Goal: Task Accomplishment & Management: Use online tool/utility

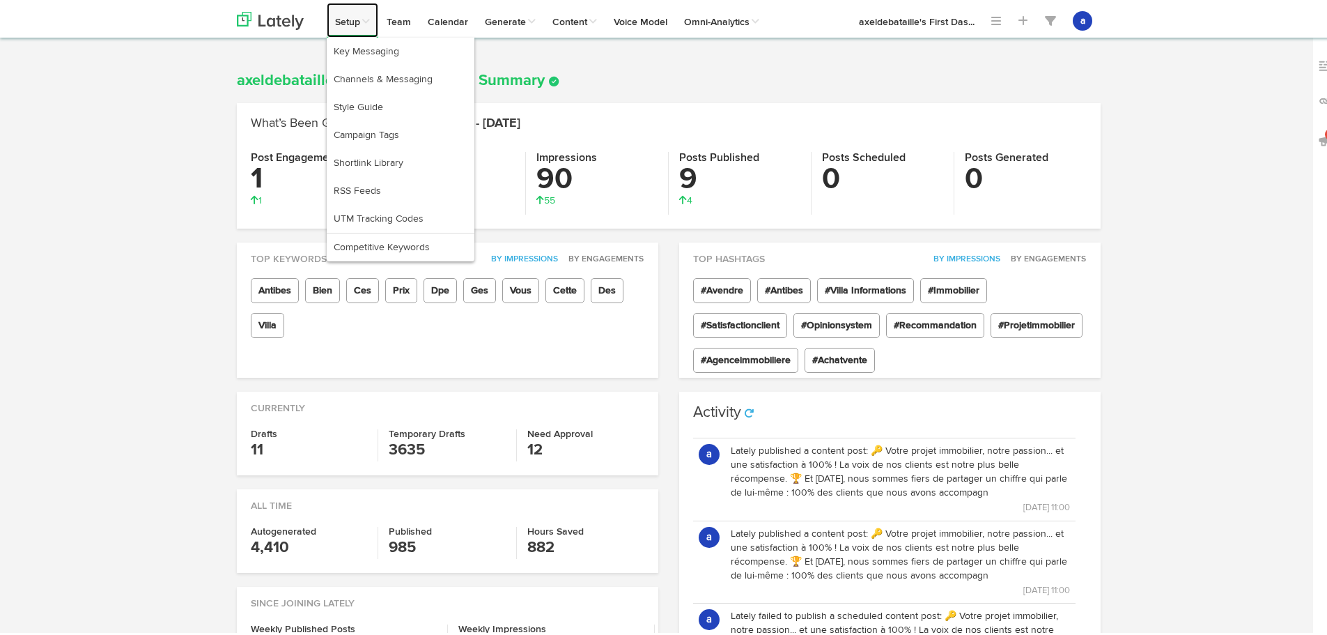
click at [339, 26] on link "Setup" at bounding box center [353, 17] width 52 height 35
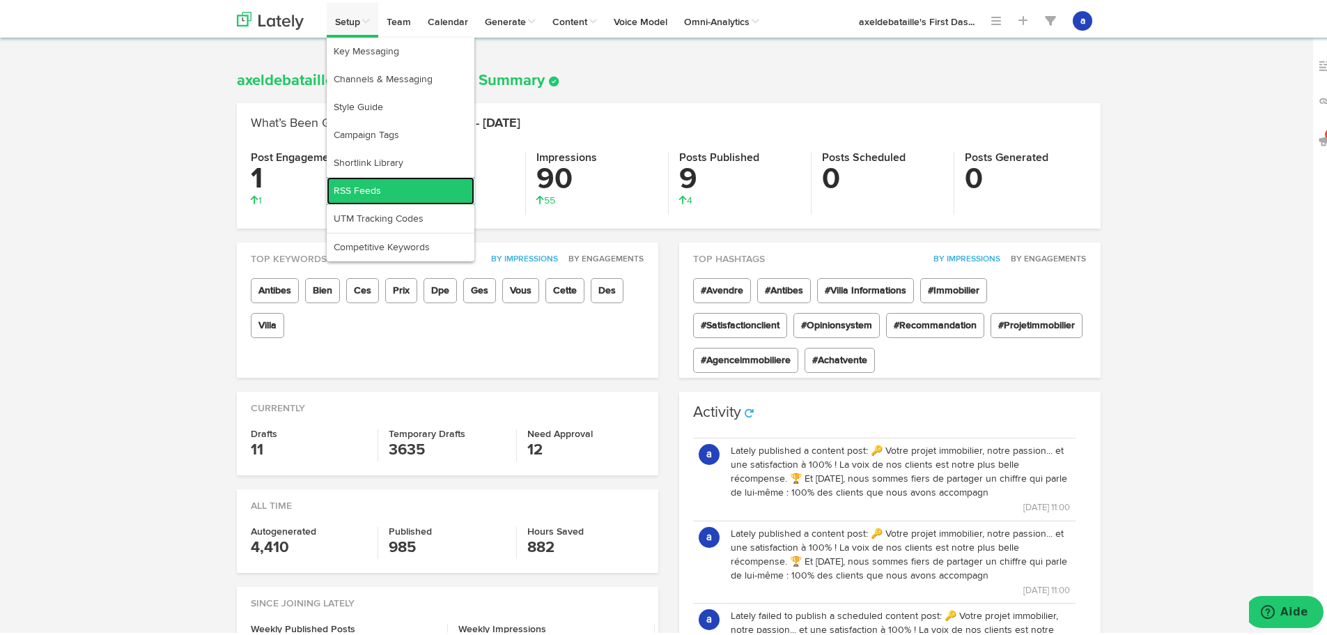
click at [353, 182] on link "RSS Feeds" at bounding box center [401, 188] width 148 height 28
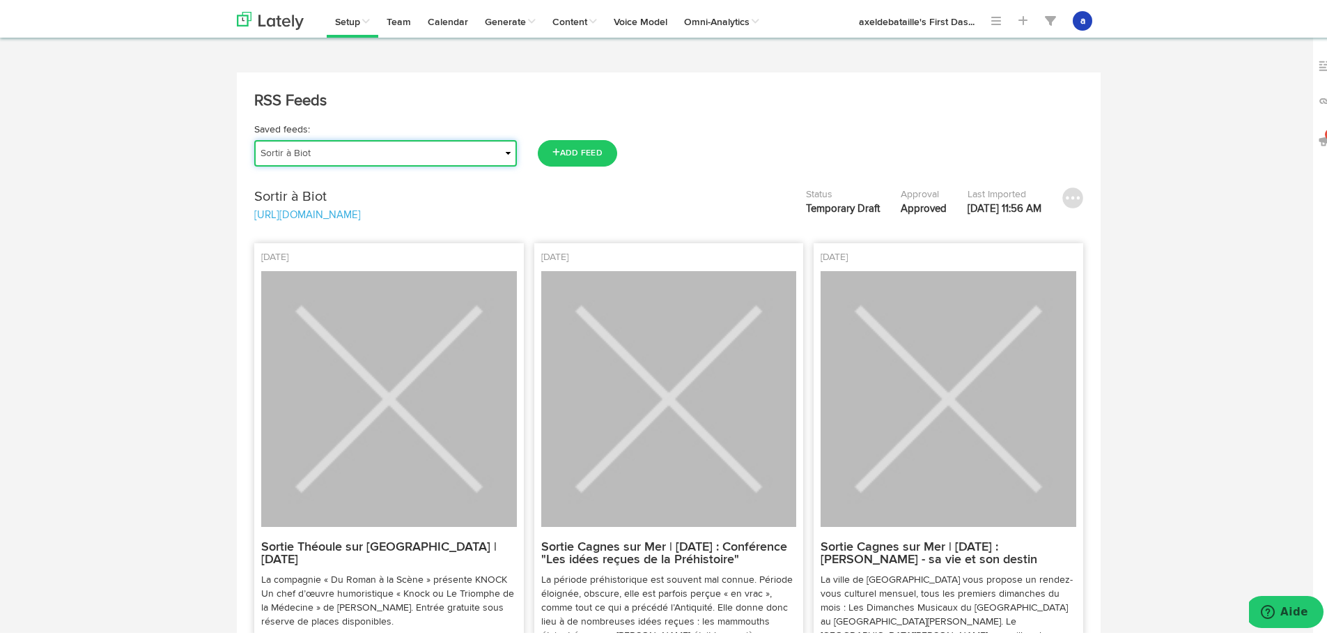
click at [271, 147] on select "Actu | Magazine immobilier Journal de l'Agence Actualités Antibes Actualités Va…" at bounding box center [385, 150] width 263 height 26
click at [254, 137] on select "Actu | Magazine immobilier Journal de l'Agence Actualités Antibes Actualités Va…" at bounding box center [385, 150] width 263 height 26
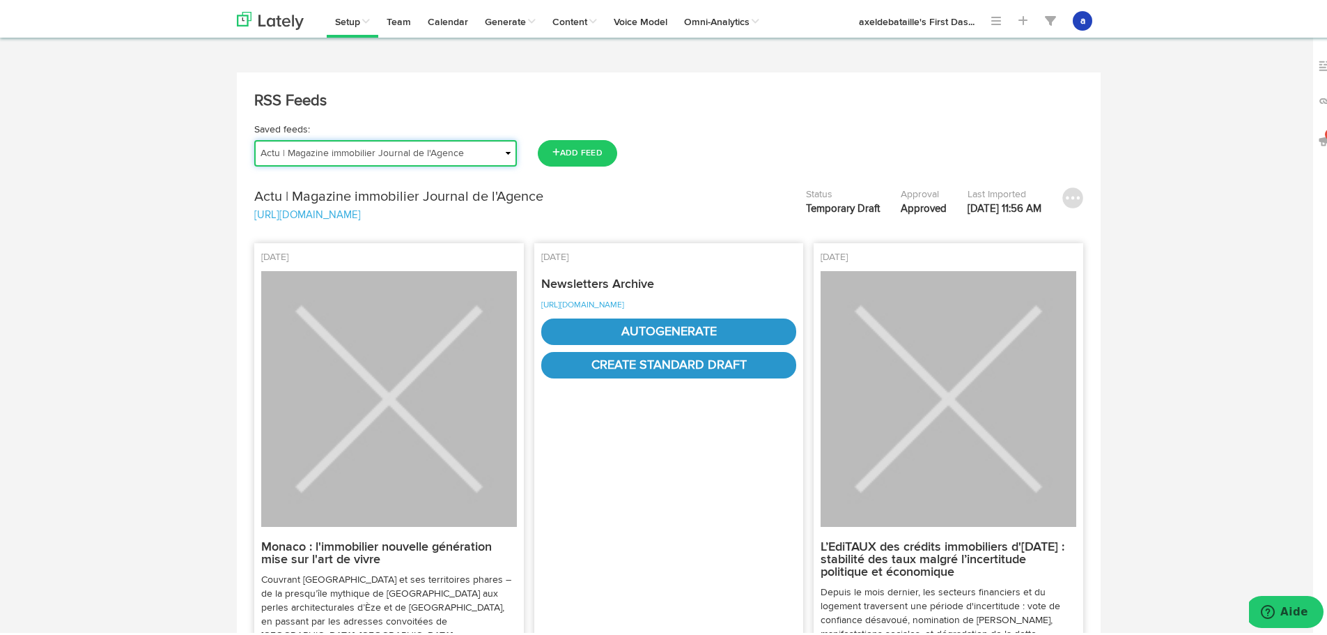
click at [341, 143] on select "Actu | Magazine immobilier Journal de l'Agence Actualités Antibes Actualités Va…" at bounding box center [385, 150] width 263 height 26
click at [254, 137] on select "Actu | Magazine immobilier Journal de l'Agence Actualités Antibes Actualités Va…" at bounding box center [385, 150] width 263 height 26
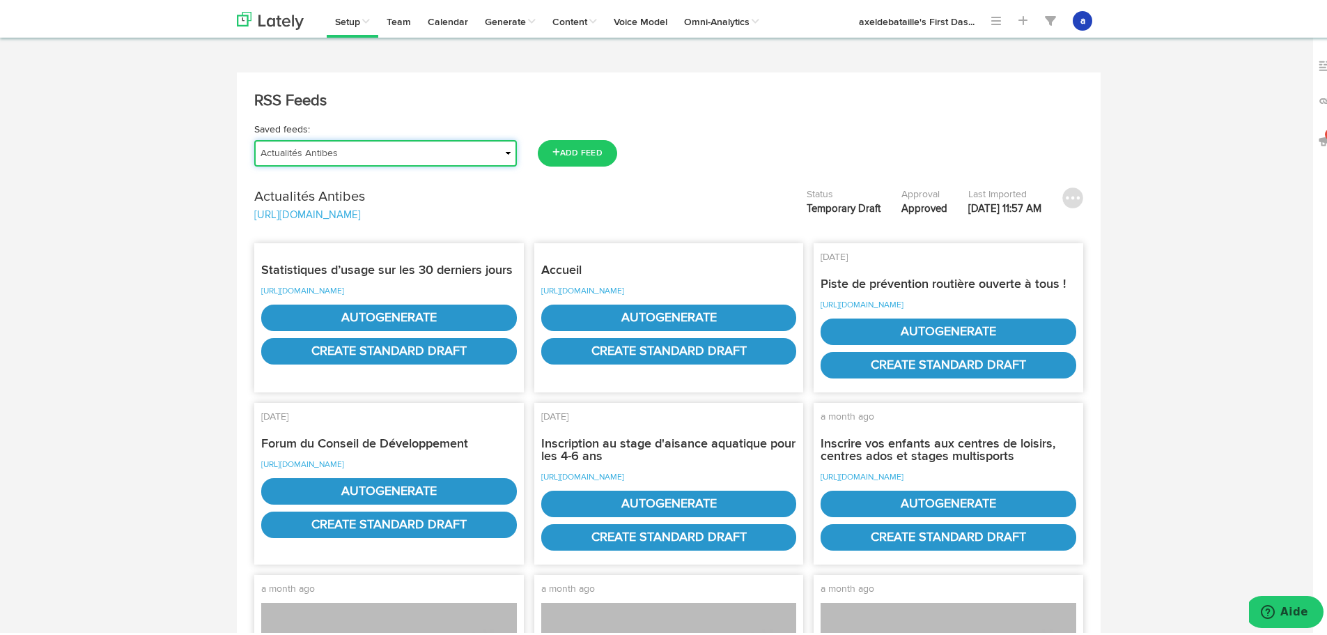
click at [333, 152] on select "Actu | Magazine immobilier Journal de l'Agence Actualités Antibes Actualités Va…" at bounding box center [385, 150] width 263 height 26
select select "object:2615"
click at [254, 137] on select "Actu | Magazine immobilier Journal de l'Agence Actualités Antibes Actualités Va…" at bounding box center [385, 150] width 263 height 26
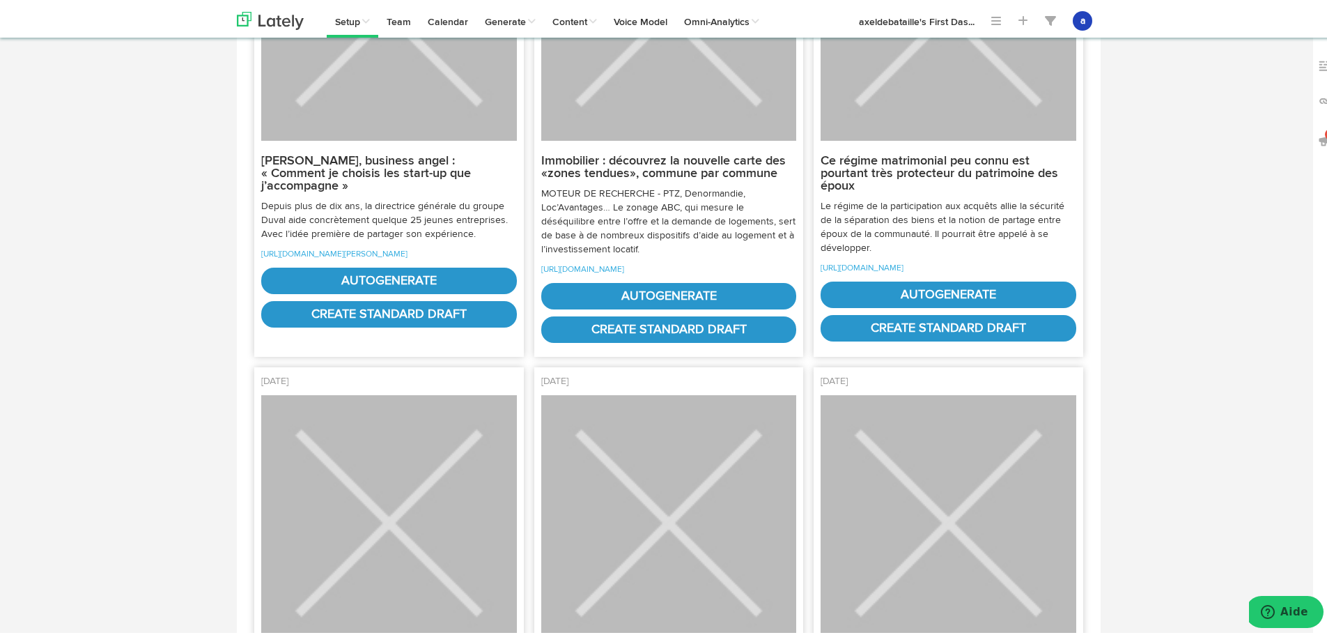
scroll to position [906, 0]
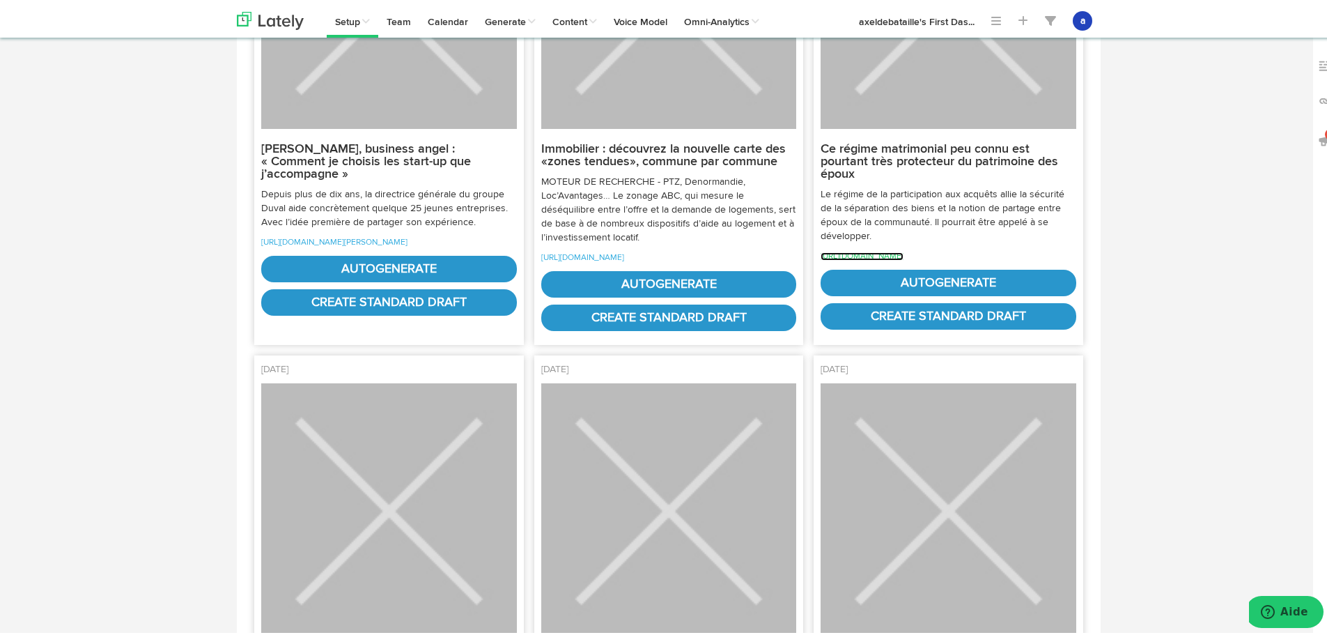
click at [902, 258] on link "[URL][DOMAIN_NAME]" at bounding box center [862, 253] width 83 height 8
click at [960, 293] on link "autogenerate" at bounding box center [949, 280] width 256 height 26
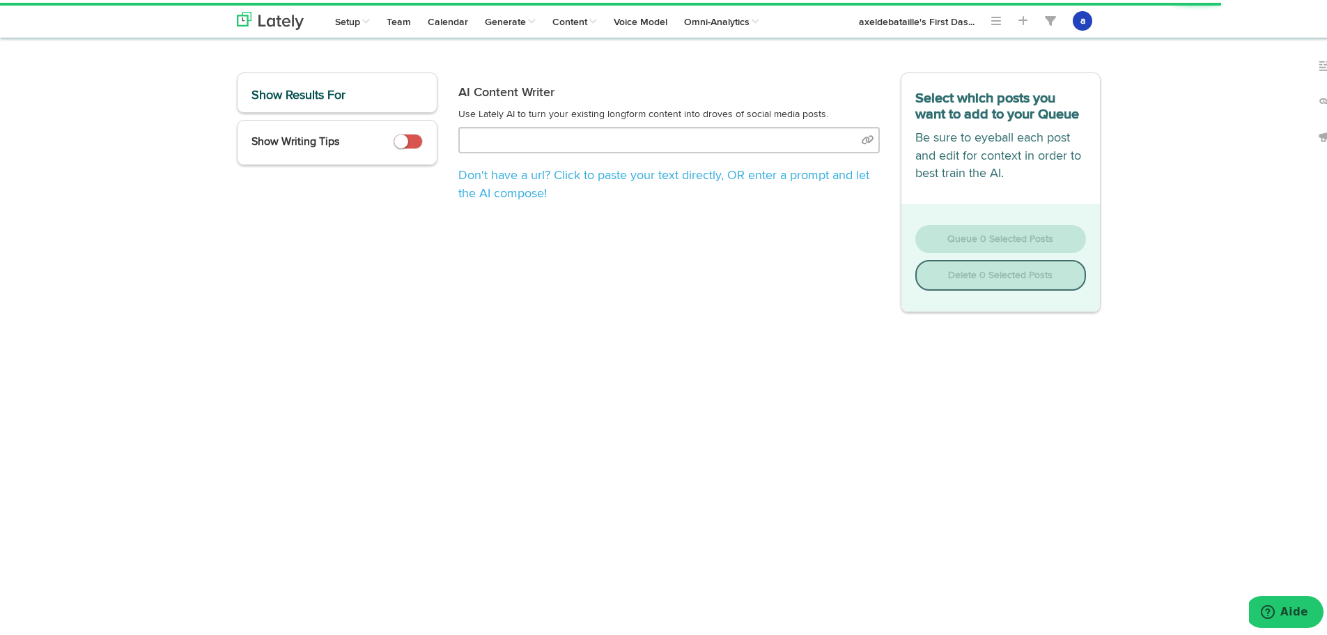
type input "[URL][DOMAIN_NAME]"
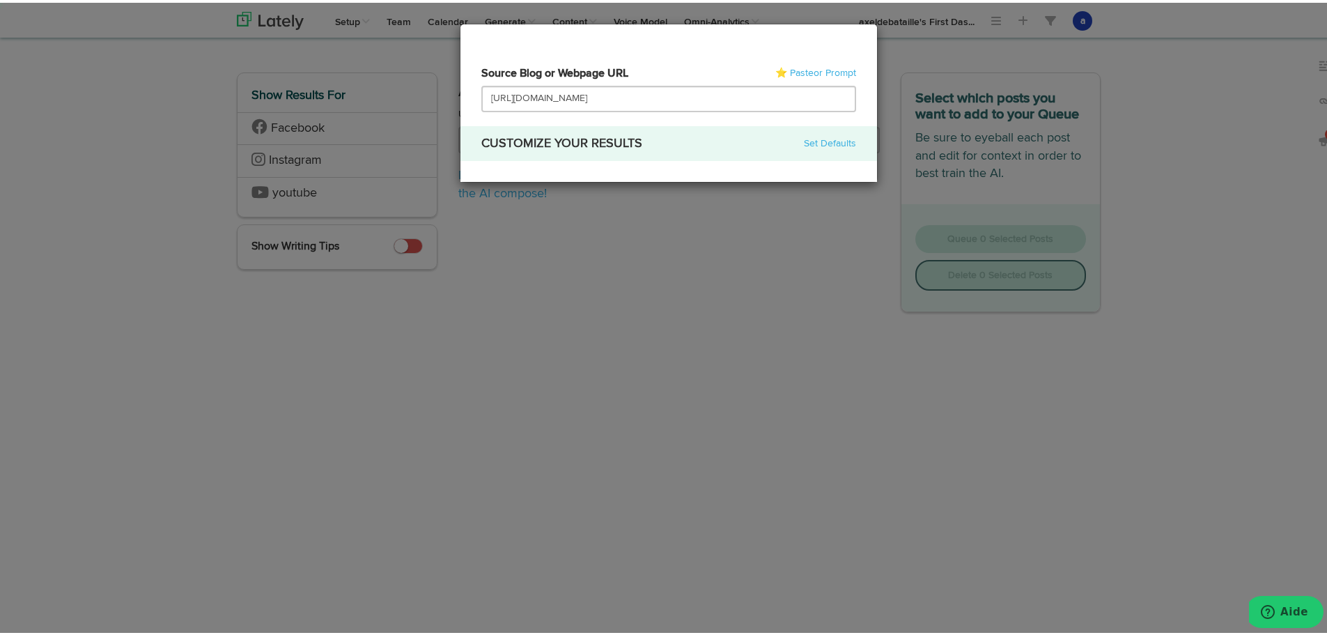
scroll to position [0, 229]
select select "natural"
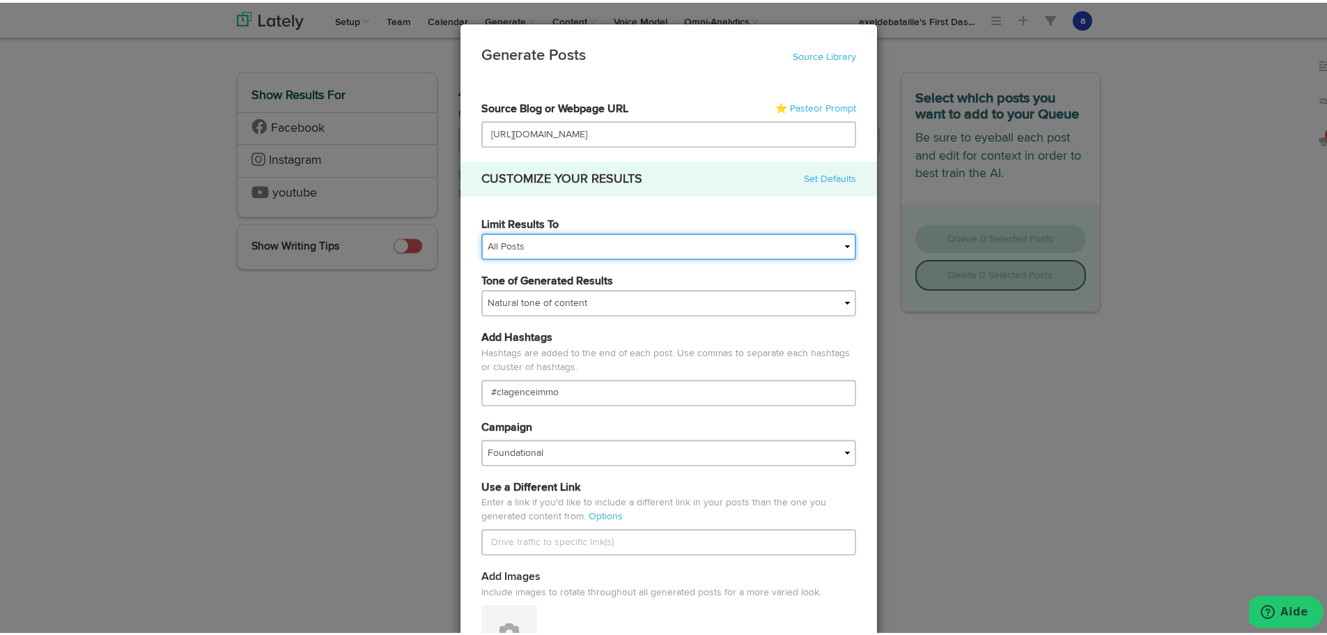
scroll to position [0, 0]
click at [534, 240] on select "All Posts Top 30 Posts Top 25 Posts Top 20 Posts Top 15 Posts Top 10 Posts" at bounding box center [669, 244] width 375 height 26
select select "10"
click at [482, 231] on select "All Posts Top 30 Posts Top 25 Posts Top 20 Posts Top 15 Posts Top 10 Posts" at bounding box center [669, 244] width 375 height 26
drag, startPoint x: 486, startPoint y: 318, endPoint x: 486, endPoint y: 307, distance: 11.2
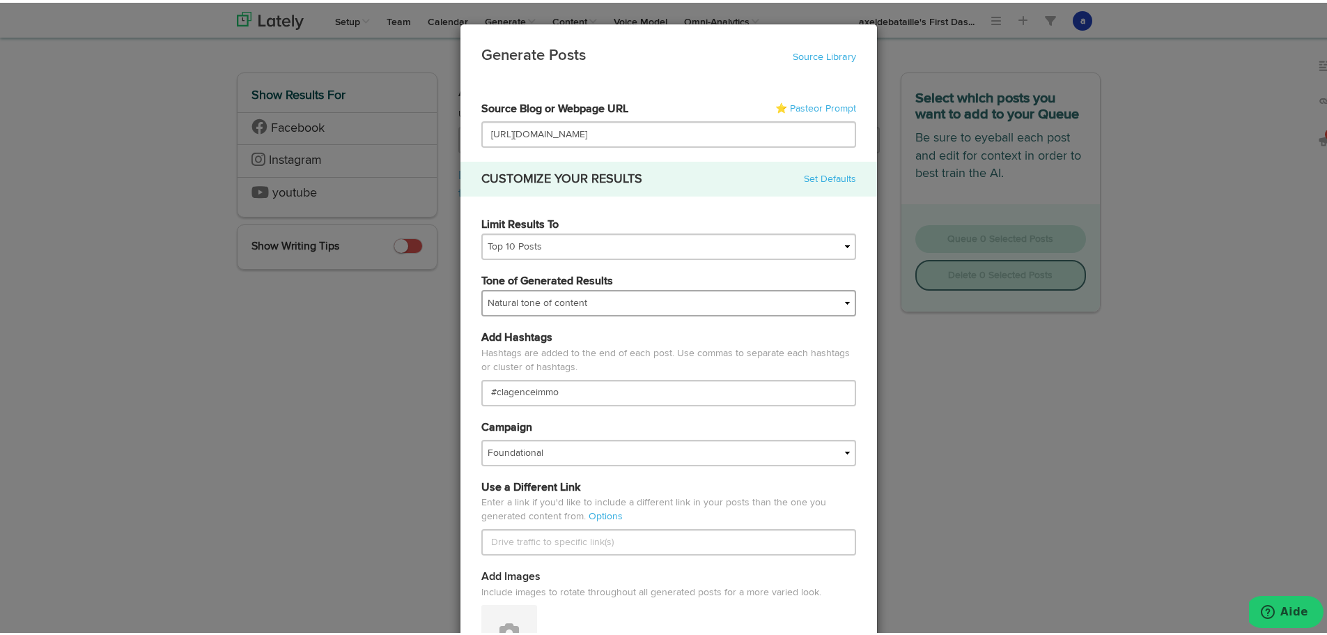
click at [487, 313] on div "Tone of Generated Results My tone Official and professional Relaxed and convers…" at bounding box center [669, 299] width 396 height 56
click at [486, 306] on select "My tone Official and professional Relaxed and conversational Light and humorous…" at bounding box center [669, 300] width 375 height 26
select select "brand"
click at [482, 287] on select "My tone Official and professional Relaxed and conversational Light and humorous…" at bounding box center [669, 300] width 375 height 26
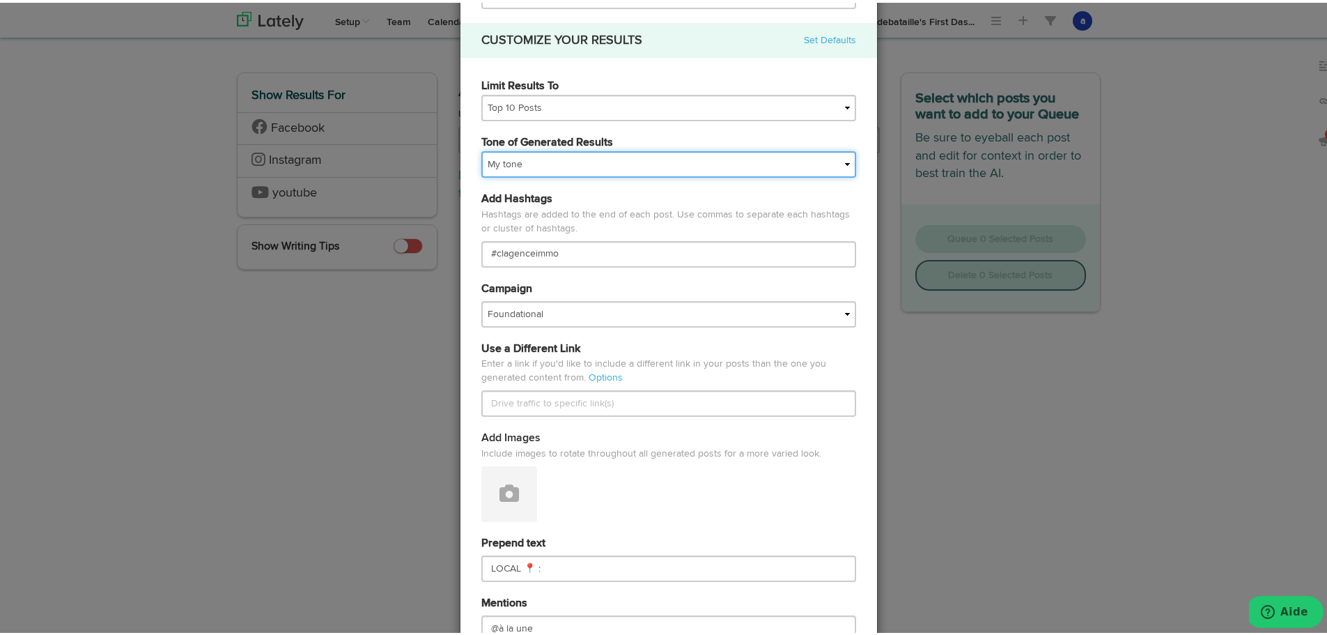
scroll to position [139, 0]
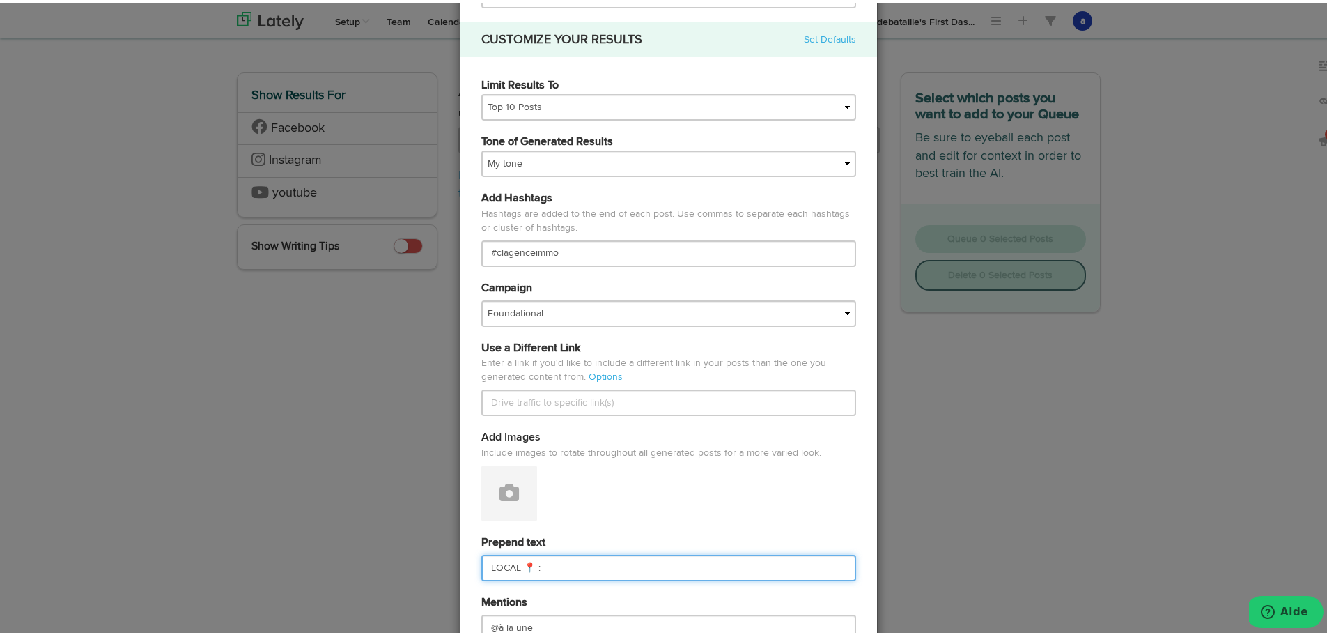
drag, startPoint x: 522, startPoint y: 569, endPoint x: 372, endPoint y: 596, distance: 152.1
click at [377, 593] on div "Generate Posts Source Library 67211df9074564efd17c3488 67211df9074564efd17c3490…" at bounding box center [669, 317] width 1338 height 635
paste input "PATRIMOINE 🏛️"
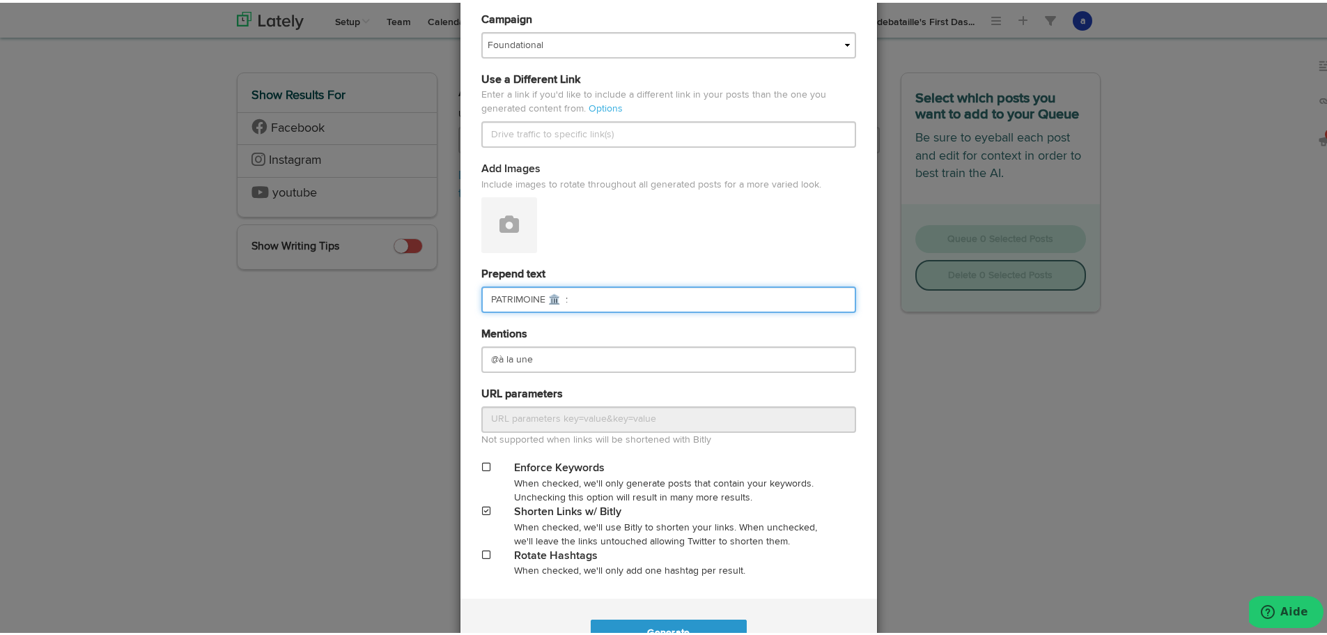
scroll to position [418, 0]
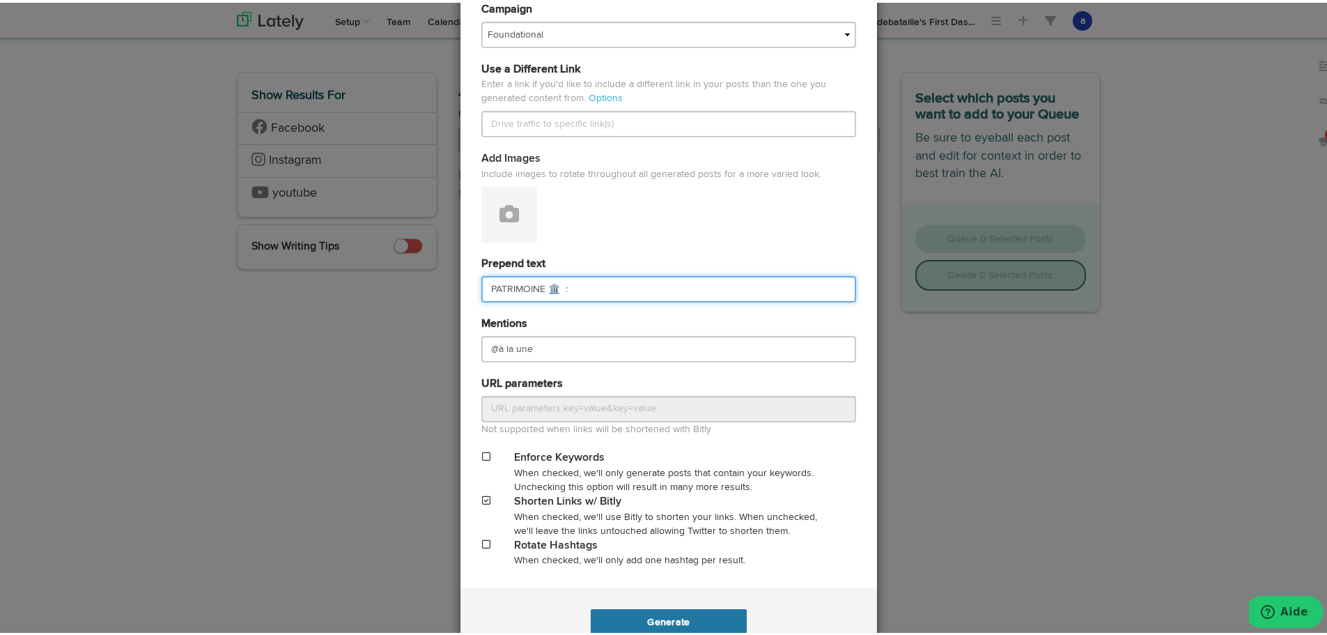
type input "PATRIMOINE 🏛️ :"
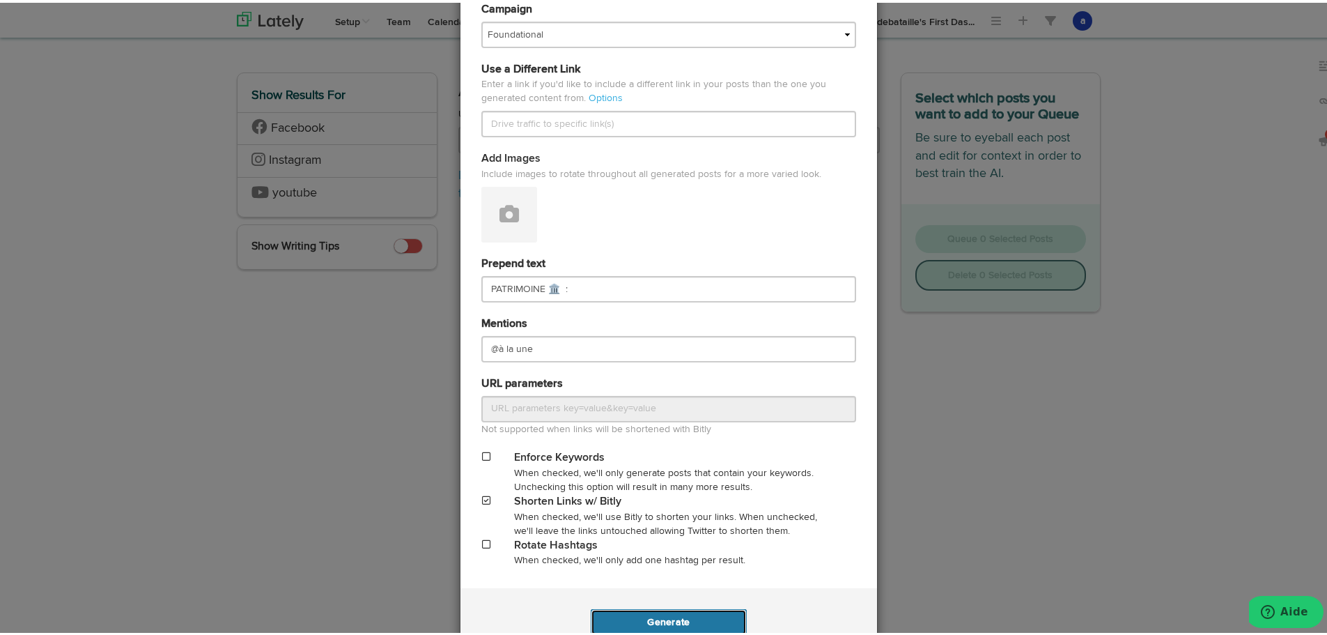
click at [651, 619] on button "Generate" at bounding box center [668, 619] width 155 height 26
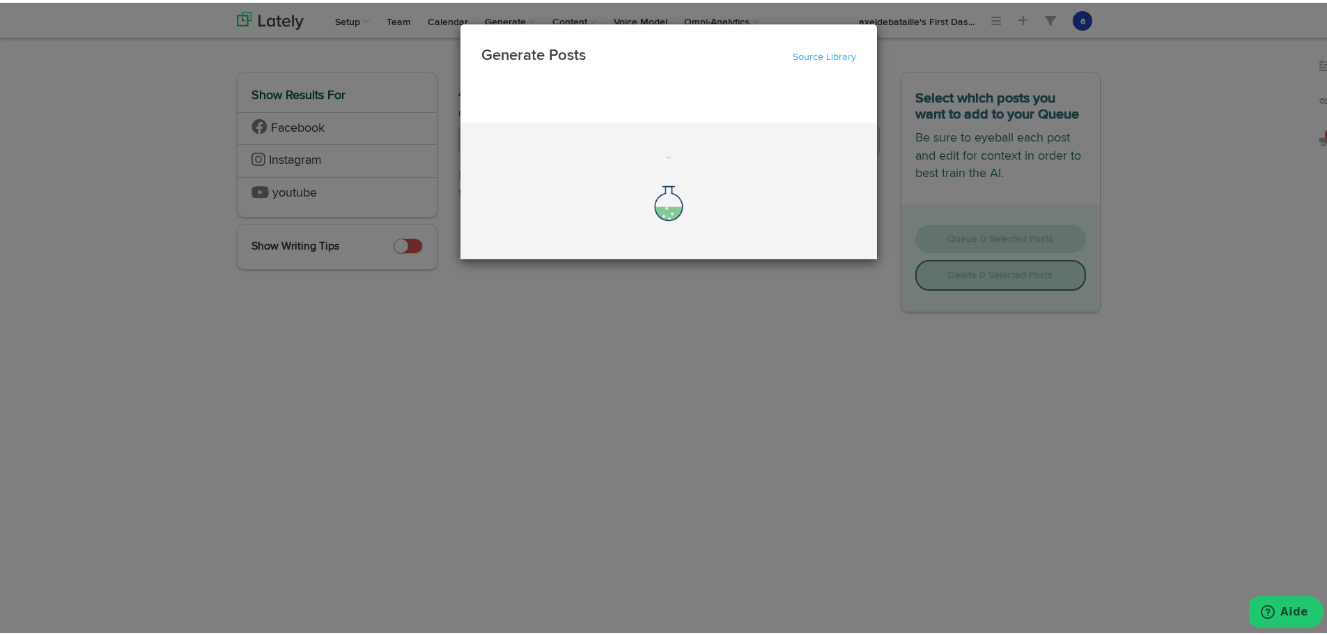
scroll to position [0, 0]
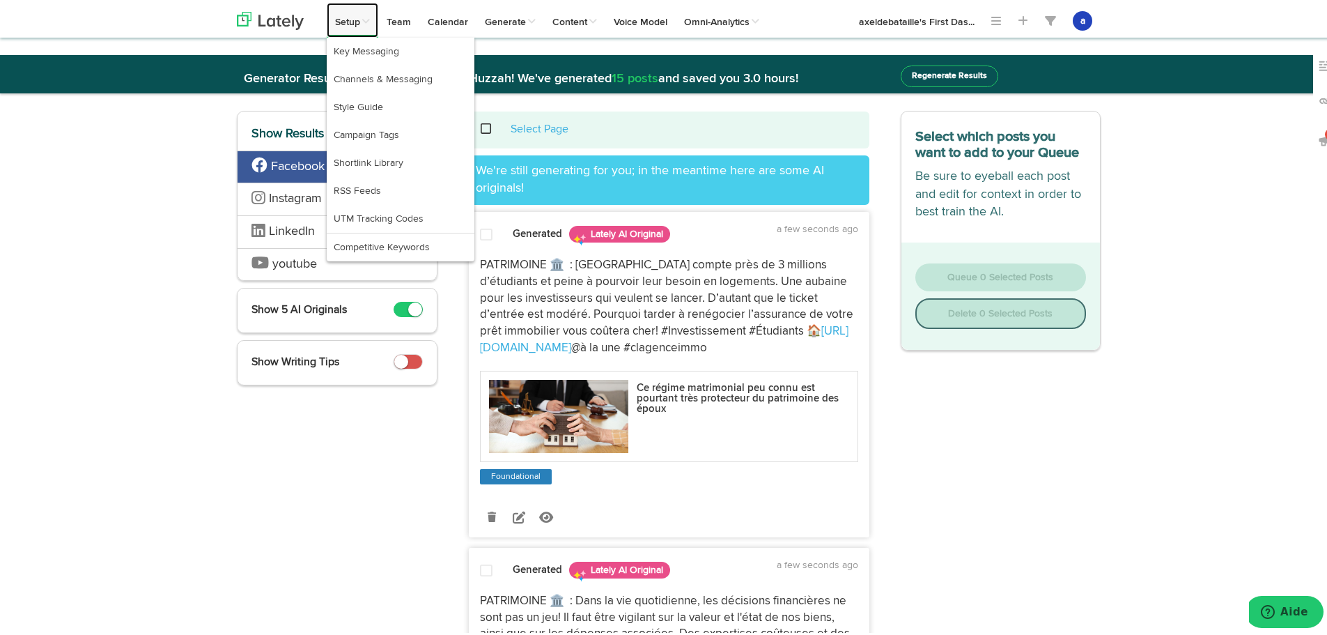
click at [355, 14] on link "Setup" at bounding box center [353, 17] width 52 height 35
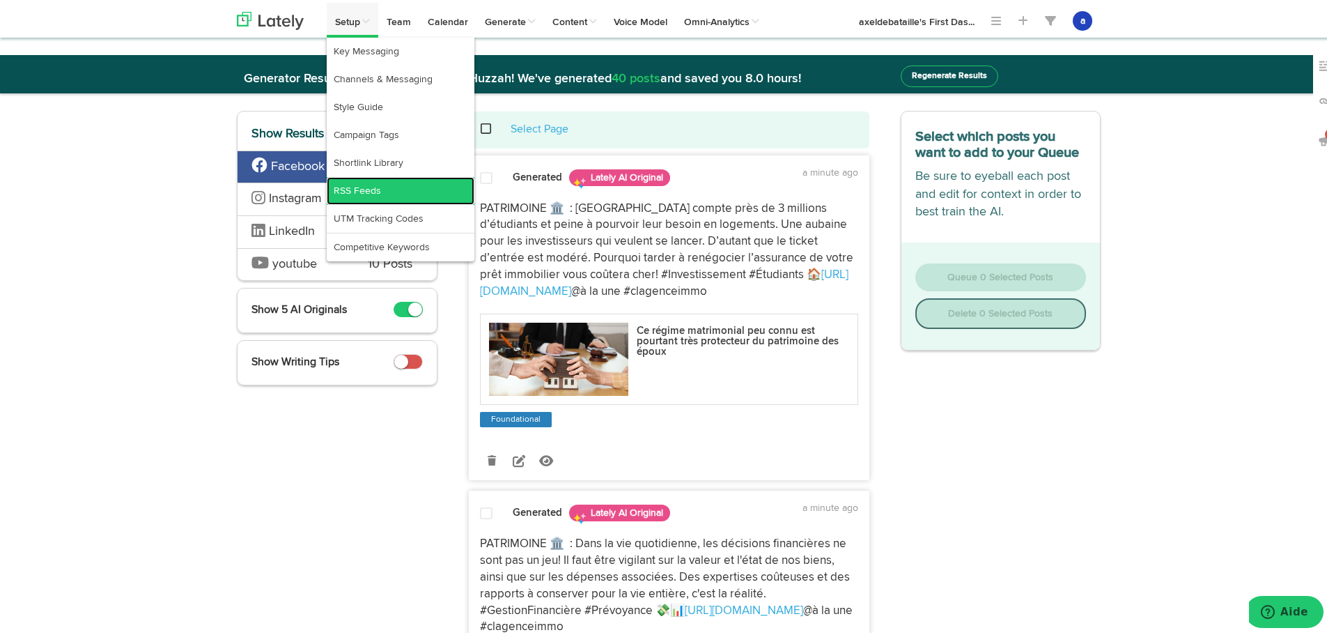
click at [337, 194] on link "RSS Feeds" at bounding box center [401, 188] width 148 height 28
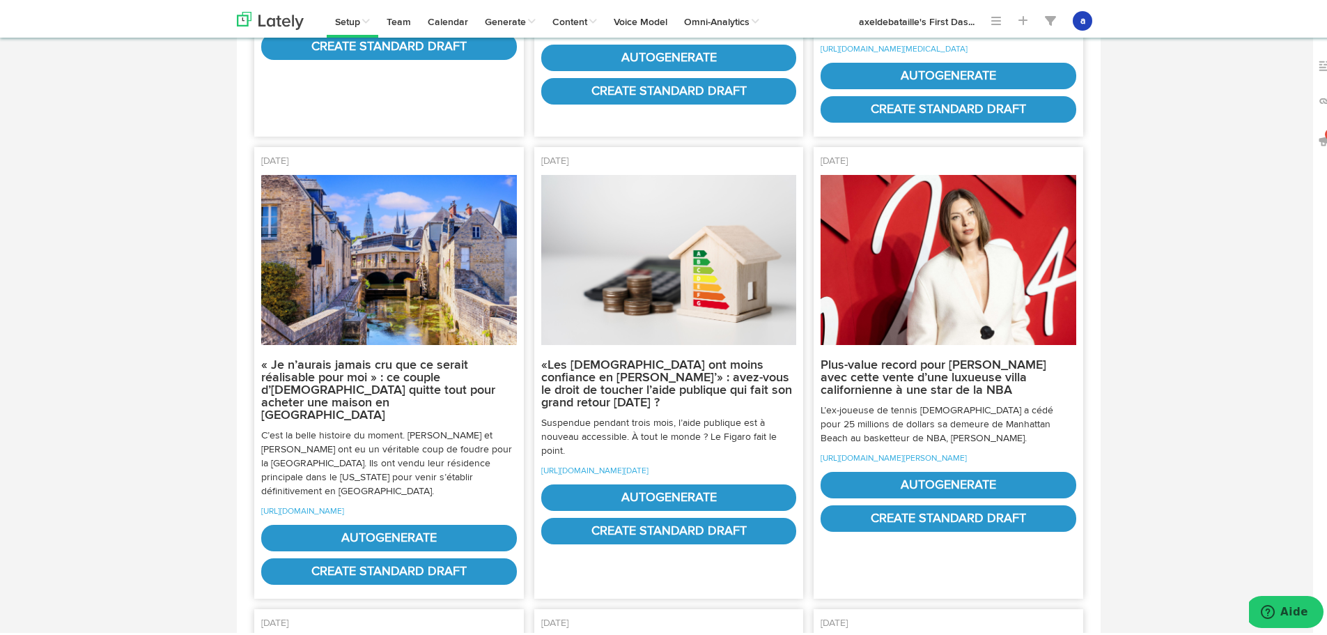
scroll to position [2300, 0]
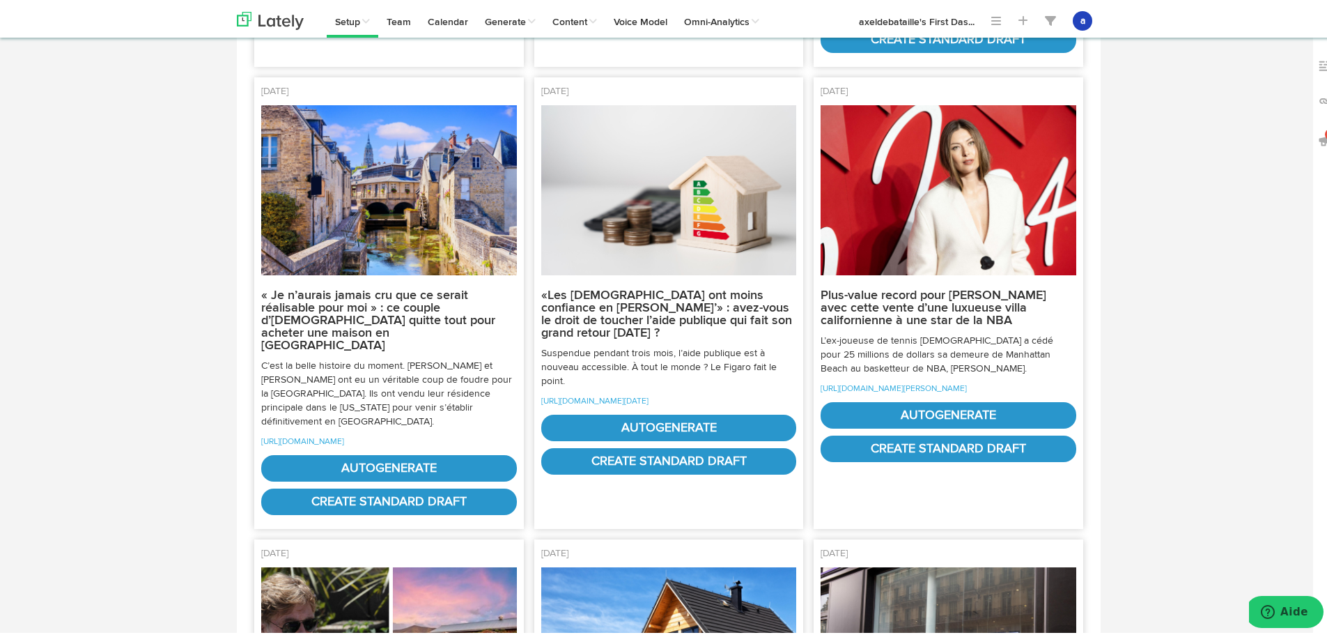
click at [950, 272] on img at bounding box center [949, 187] width 256 height 171
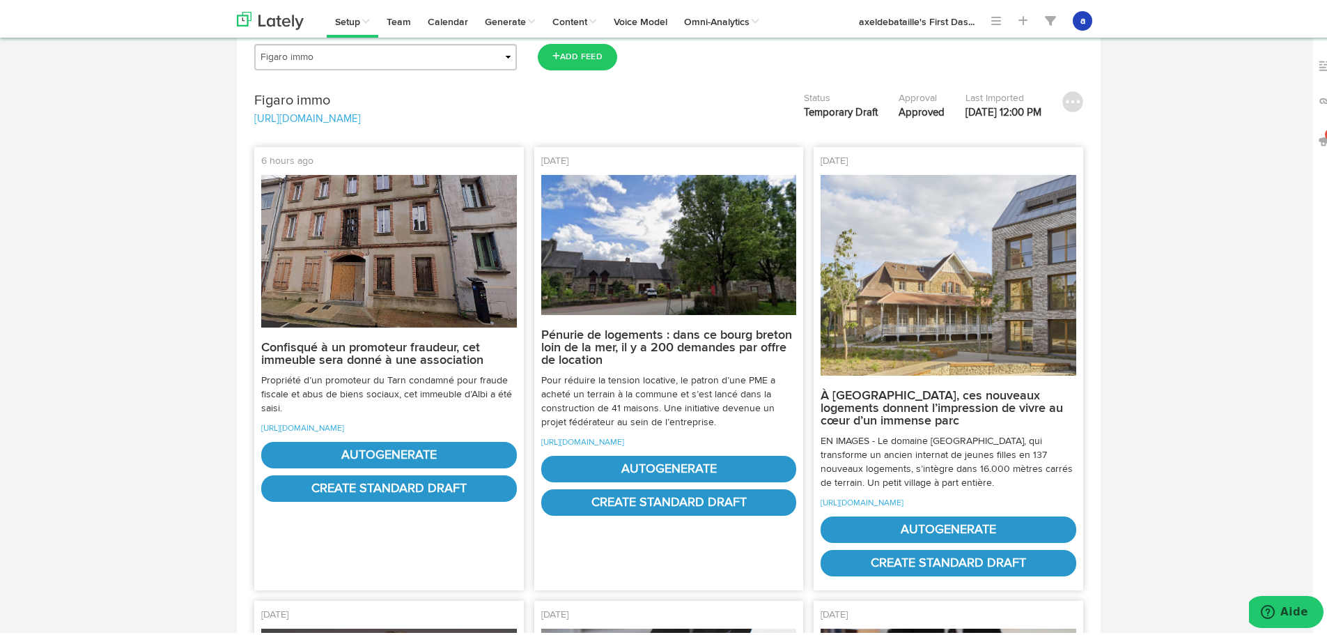
scroll to position [0, 0]
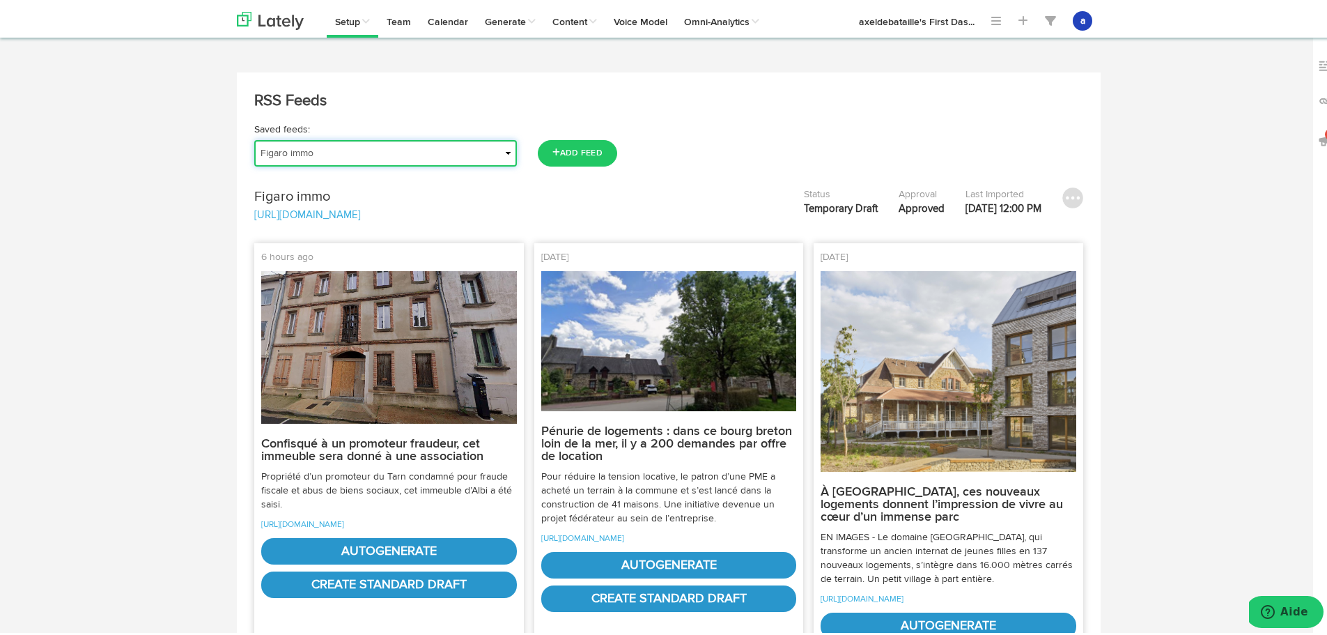
click at [303, 146] on select "Actu | Magazine immobilier Journal de l'Agence Actualités Antibes Actualités Va…" at bounding box center [385, 150] width 263 height 26
select select "object:8055"
click at [254, 137] on select "Actu | Magazine immobilier Journal de l'Agence Actualités Antibes Actualités Va…" at bounding box center [385, 150] width 263 height 26
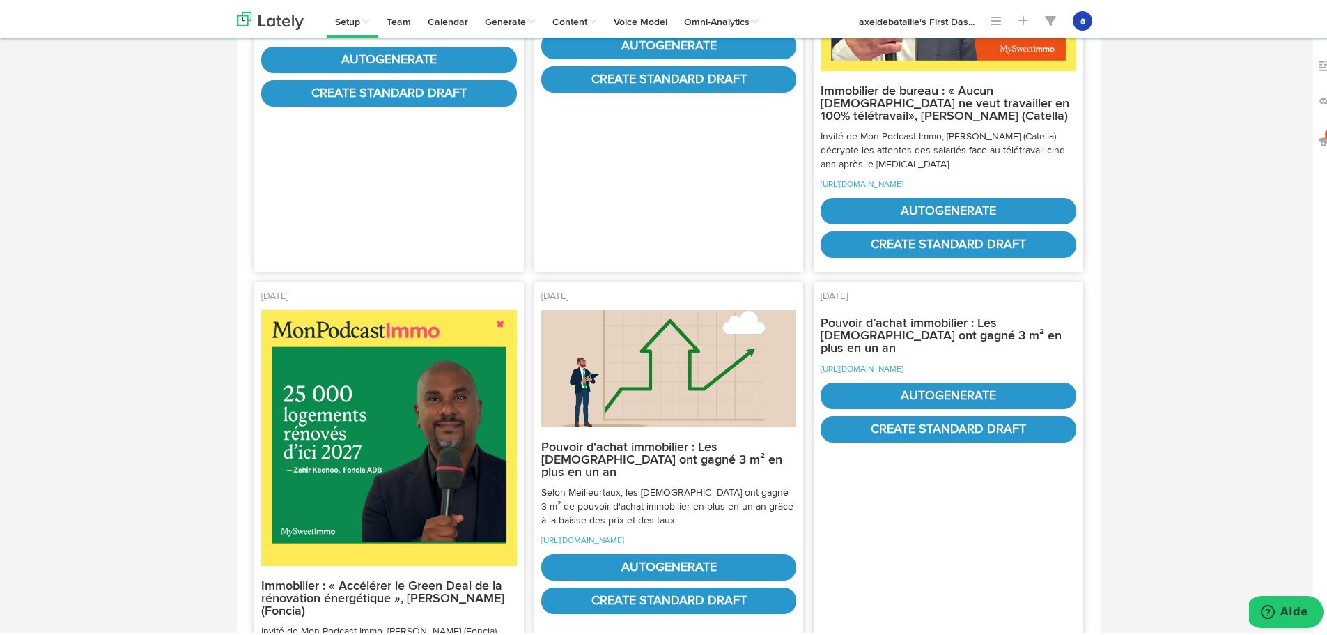
scroll to position [976, 0]
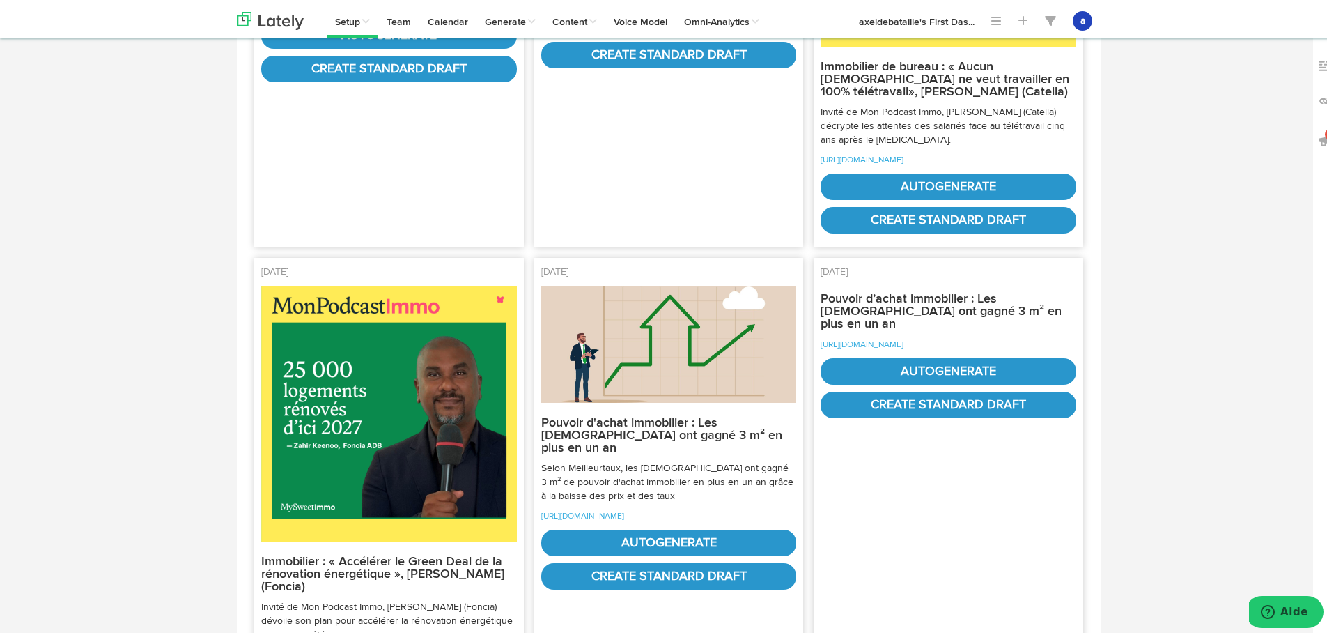
click at [705, 444] on strong "Pouvoir d'achat immobilier : Les [DEMOGRAPHIC_DATA] ont gagné 3 m² en plus en u…" at bounding box center [661, 433] width 241 height 38
click at [642, 553] on link "autogenerate" at bounding box center [669, 540] width 256 height 26
select select "natural"
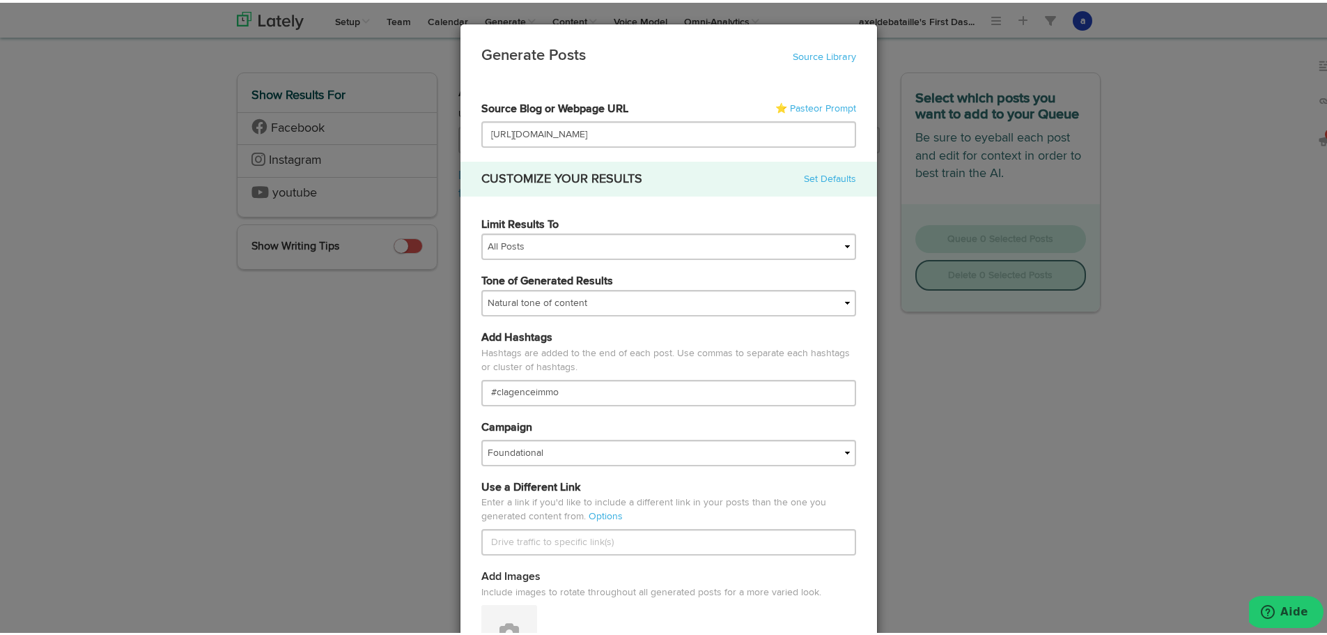
click at [201, 388] on div "Generate Posts Source Library 67211df9074564efd17c3488 67211df9074564efd17c3490…" at bounding box center [669, 317] width 1338 height 635
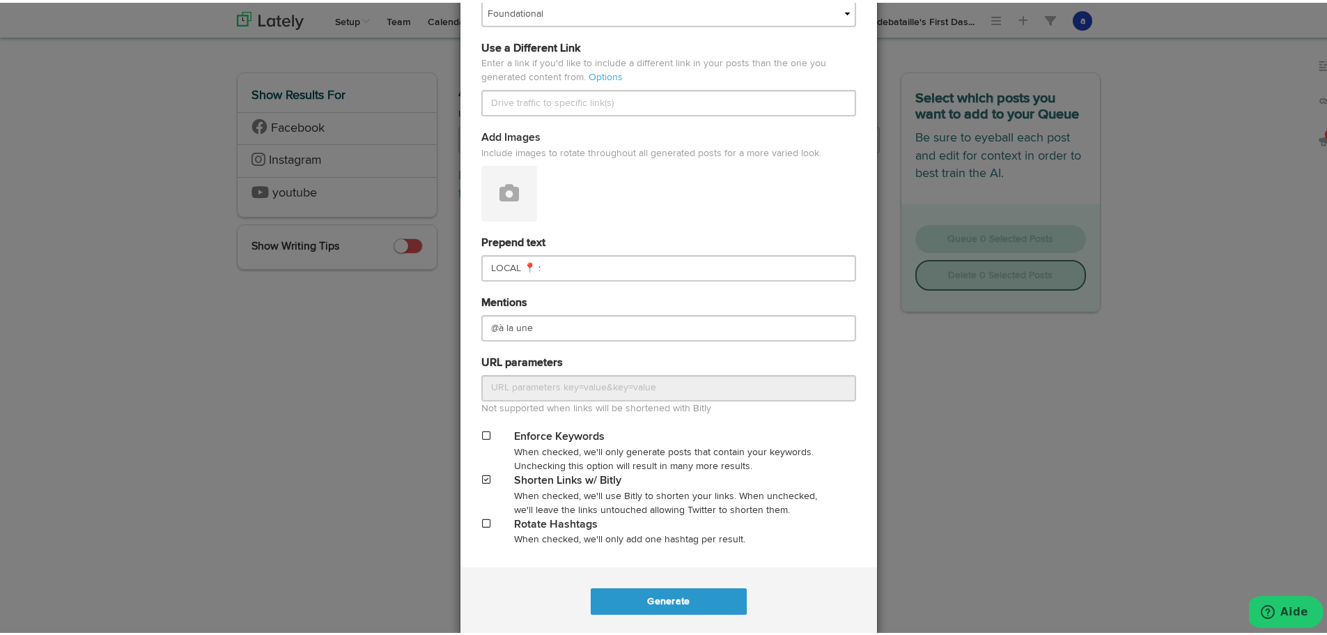
scroll to position [459, 0]
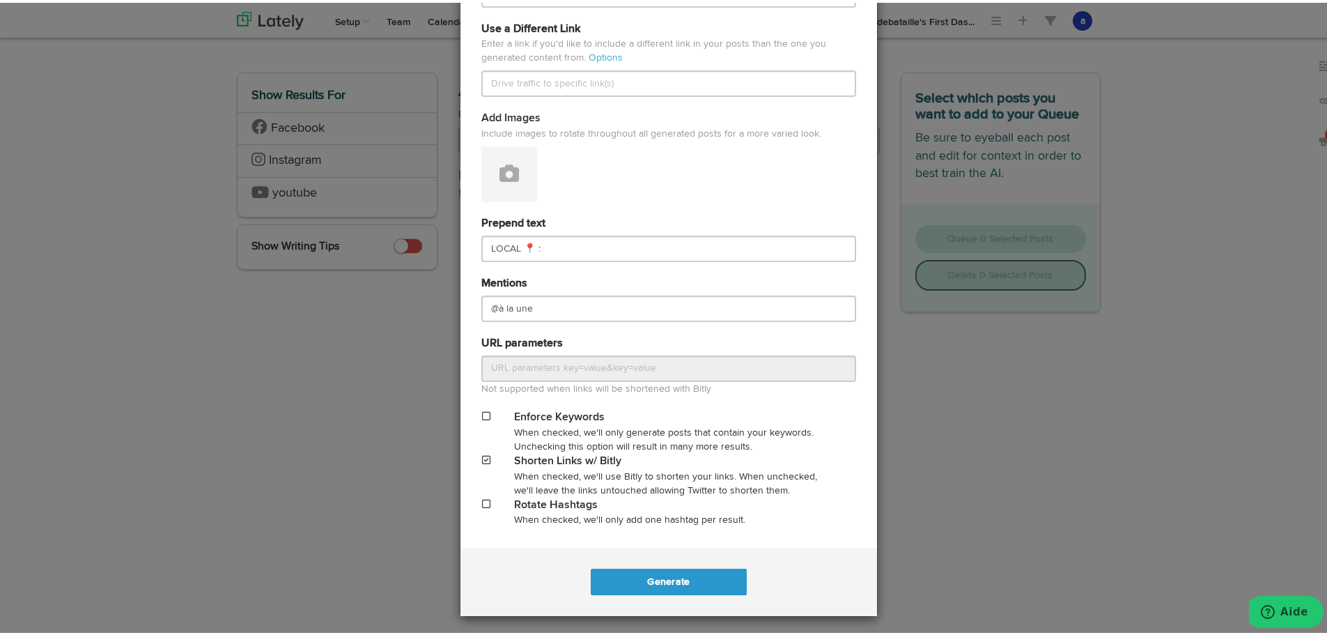
click at [1064, 333] on div "Generate Posts Source Library 67211df9074564efd17c3488 67211df9074564efd17c3490…" at bounding box center [669, 317] width 1338 height 635
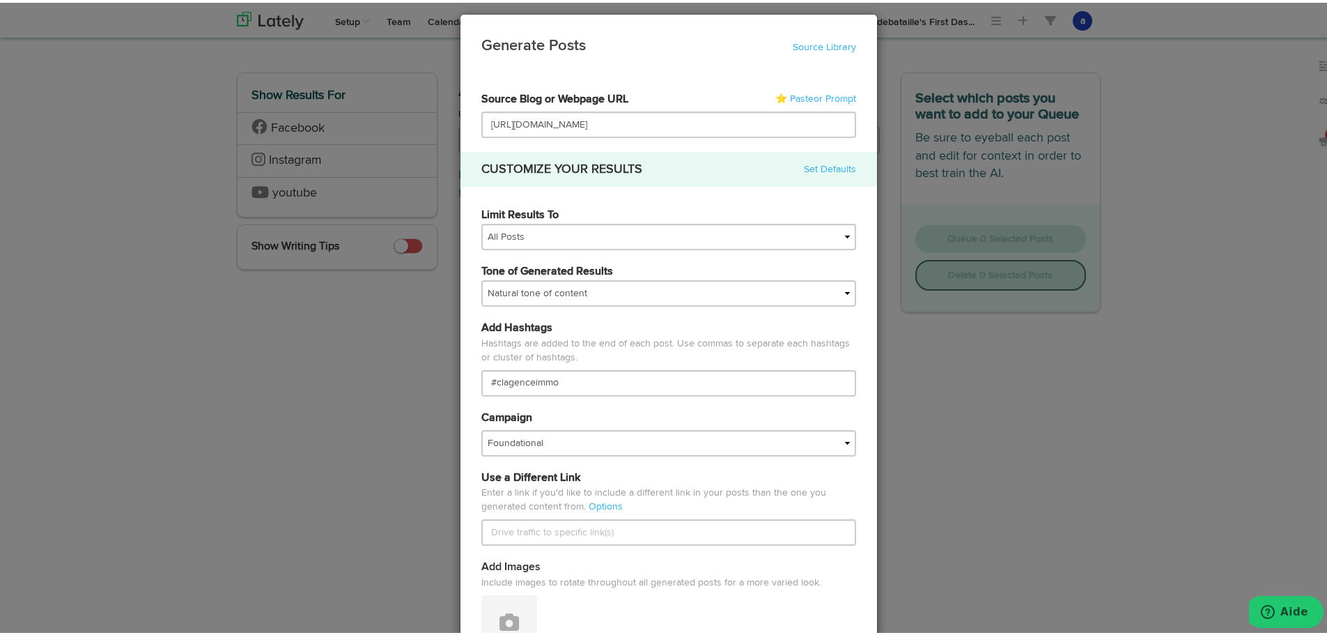
scroll to position [0, 0]
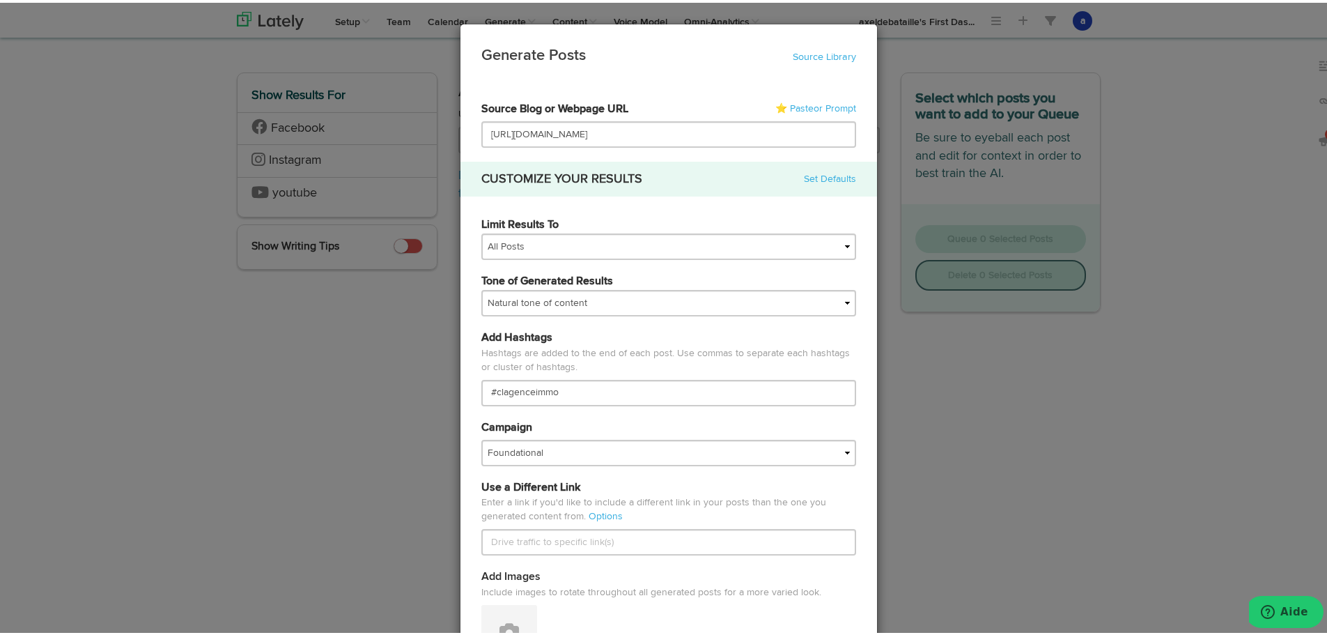
click at [934, 56] on div "Generate Posts Source Library 67211df9074564efd17c3488 67211df9074564efd17c3490…" at bounding box center [669, 317] width 1338 height 635
drag, startPoint x: 49, startPoint y: 431, endPoint x: 139, endPoint y: 435, distance: 90.0
click at [52, 429] on div "Generate Posts Source Library 67211df9074564efd17c3488 67211df9074564efd17c3490…" at bounding box center [669, 317] width 1338 height 635
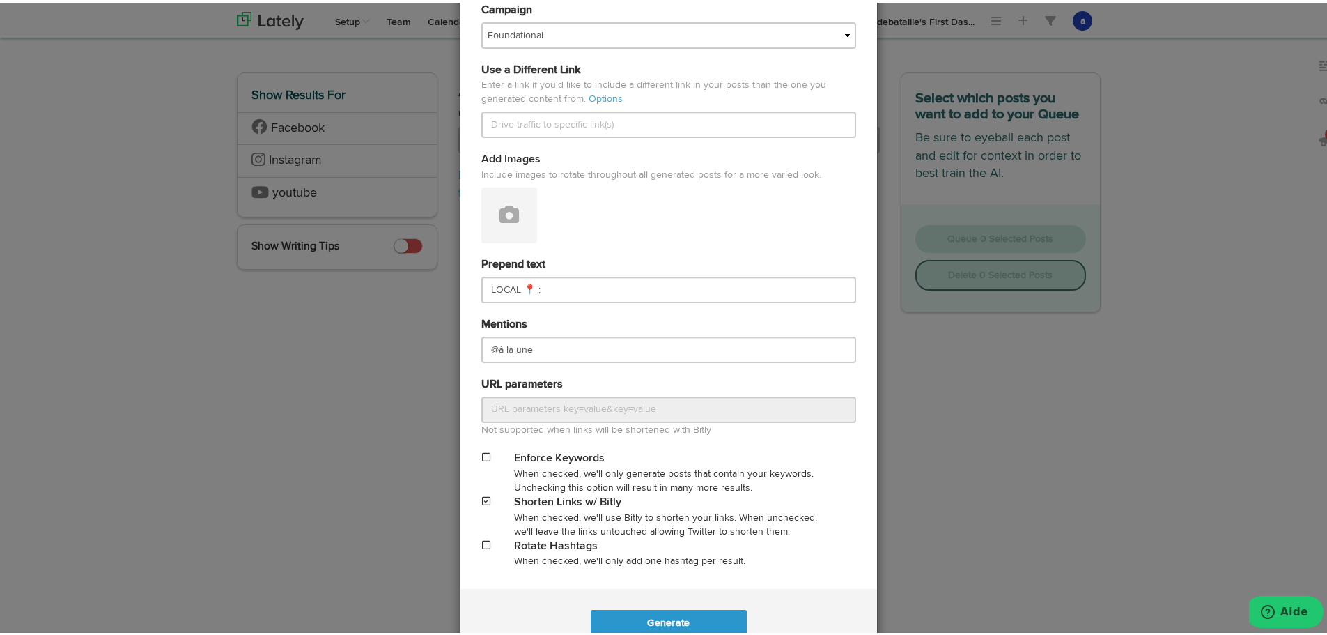
scroll to position [418, 0]
click at [118, 465] on div "Generate Posts Source Library 67211df9074564efd17c3488 67211df9074564efd17c3490…" at bounding box center [669, 317] width 1338 height 635
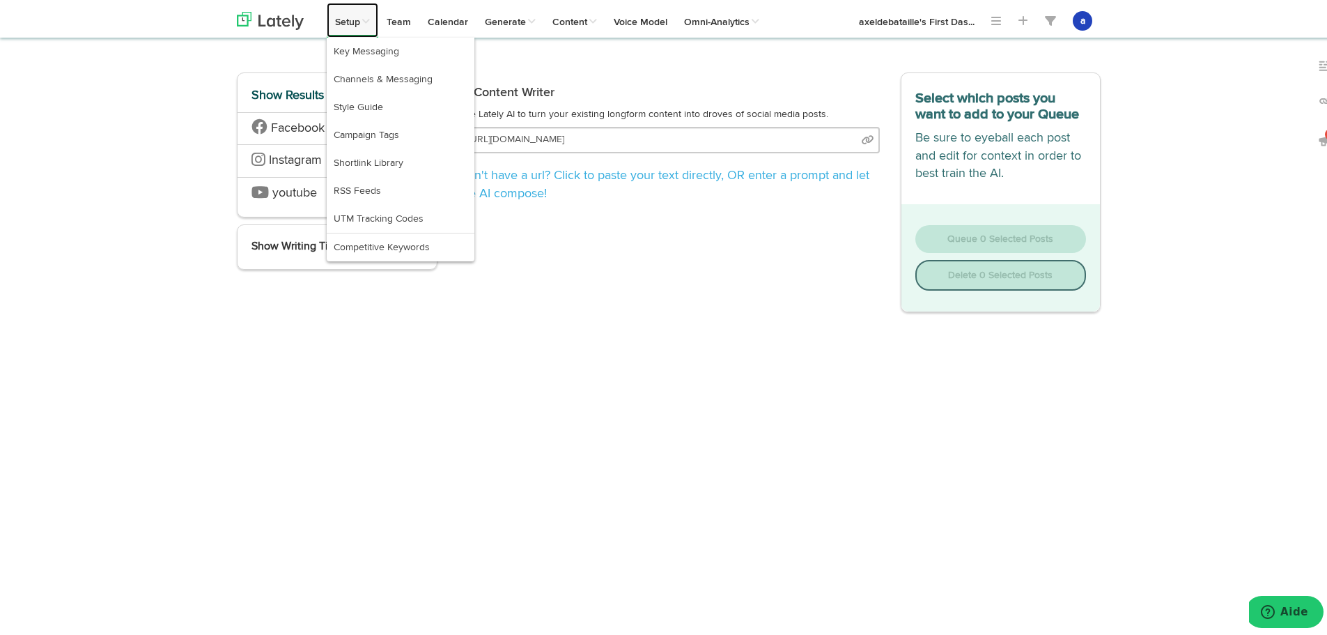
click at [347, 14] on link "Setup" at bounding box center [353, 17] width 52 height 35
click at [352, 183] on link "RSS Feeds" at bounding box center [401, 188] width 148 height 28
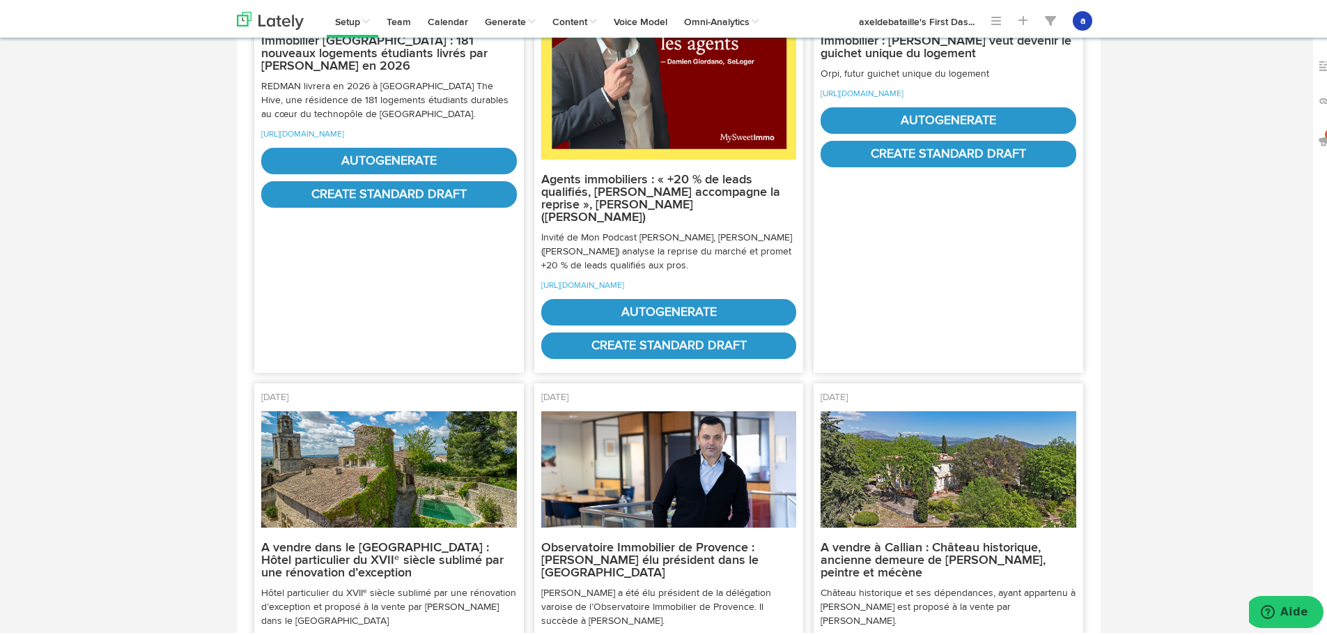
scroll to position [2369, 0]
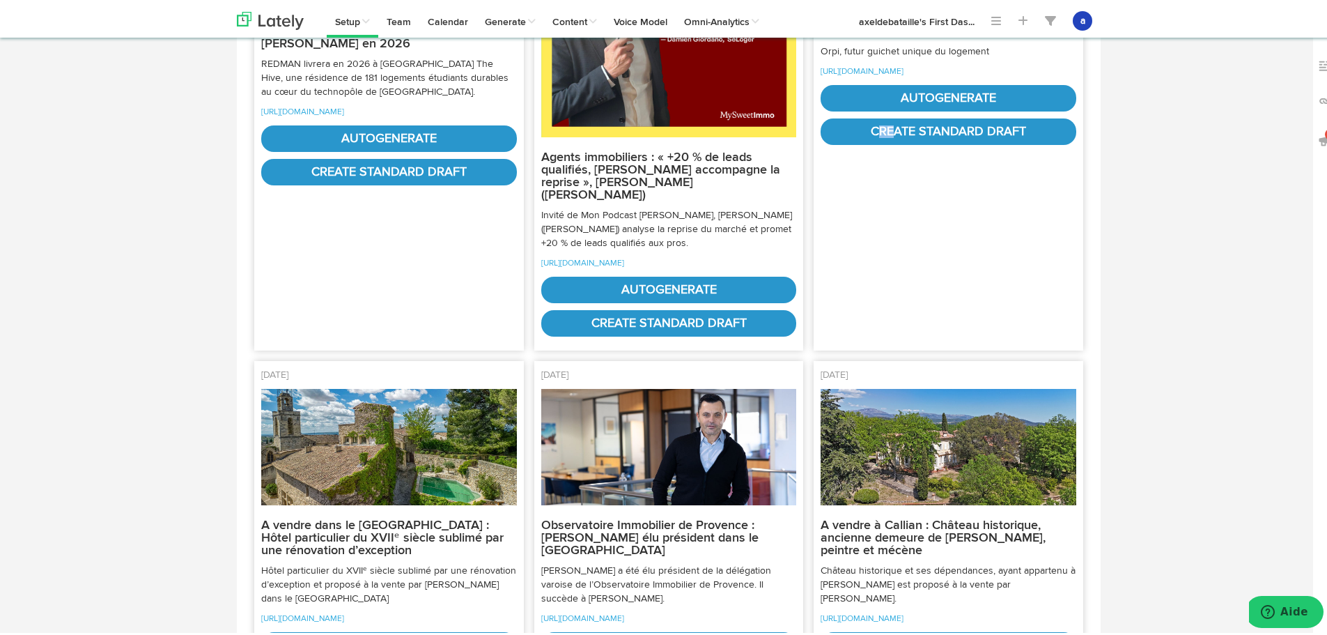
drag, startPoint x: 875, startPoint y: 282, endPoint x: 886, endPoint y: 278, distance: 11.9
click at [886, 278] on div "[DATE] Immobilier : [PERSON_NAME] veut devenir le guichet unique du logement Or…" at bounding box center [949, 99] width 270 height 497
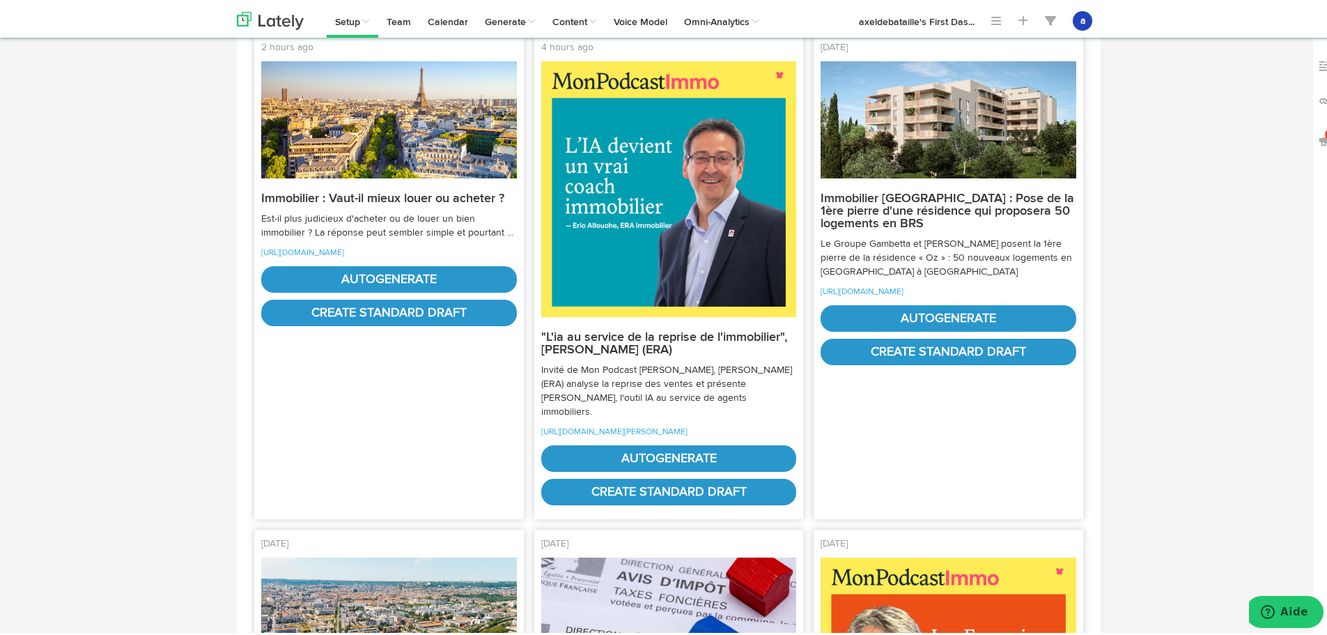
scroll to position [0, 0]
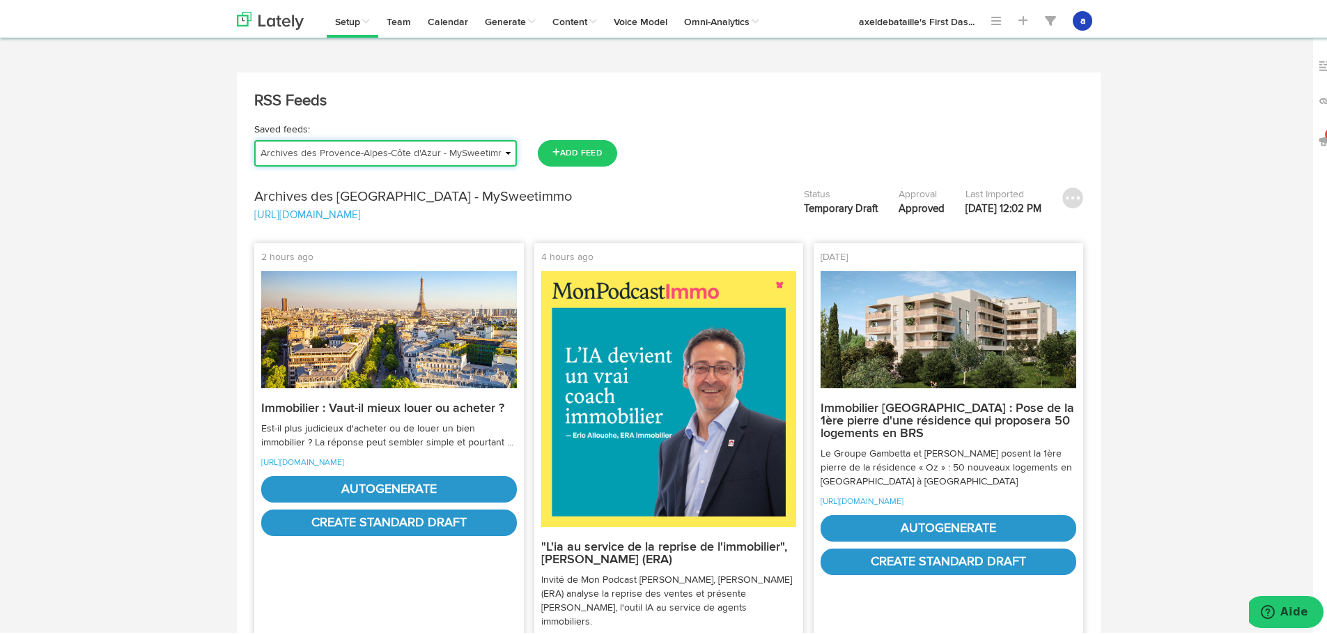
click at [311, 147] on select "Actu | Magazine immobilier Journal de l'Agence Actualités Antibes Actualités Va…" at bounding box center [385, 150] width 263 height 26
click at [254, 137] on select "Actu | Magazine immobilier Journal de l'Agence Actualités Antibes Actualités Va…" at bounding box center [385, 150] width 263 height 26
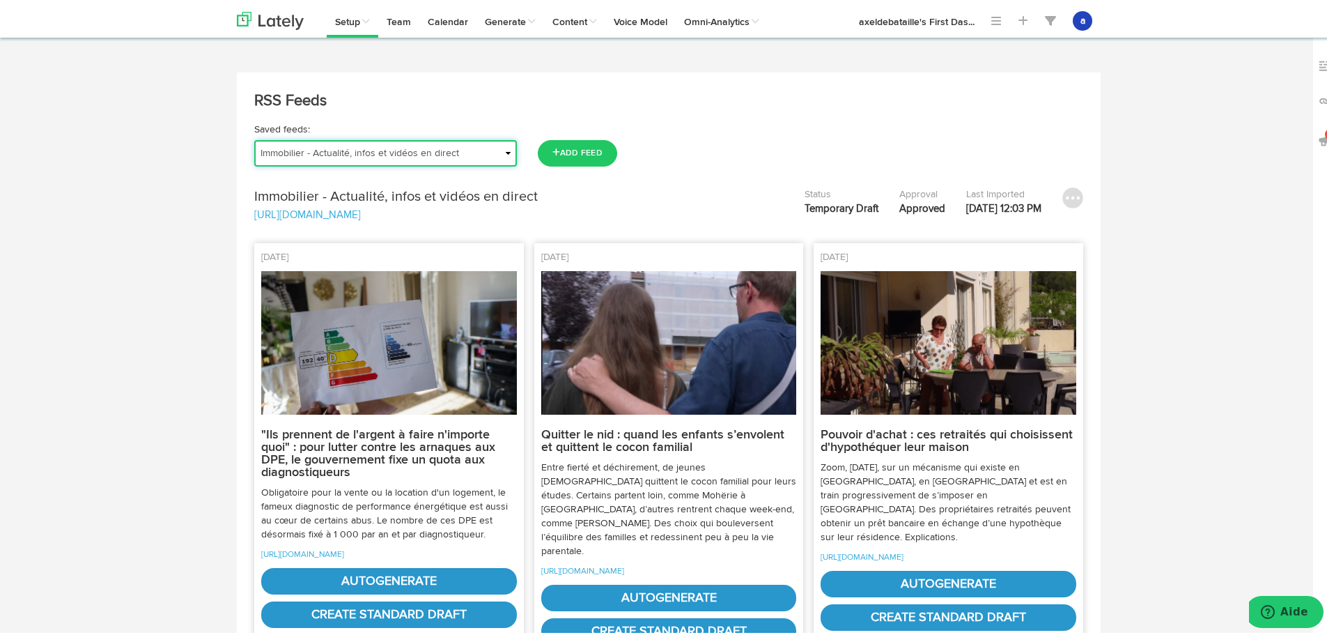
click at [309, 157] on select "Actu | Magazine immobilier Journal de l'Agence Actualités Antibes Actualités Va…" at bounding box center [385, 150] width 263 height 26
select select "object:11688"
click at [254, 137] on select "Actu | Magazine immobilier Journal de l'Agence Actualités Antibes Actualités Va…" at bounding box center [385, 150] width 263 height 26
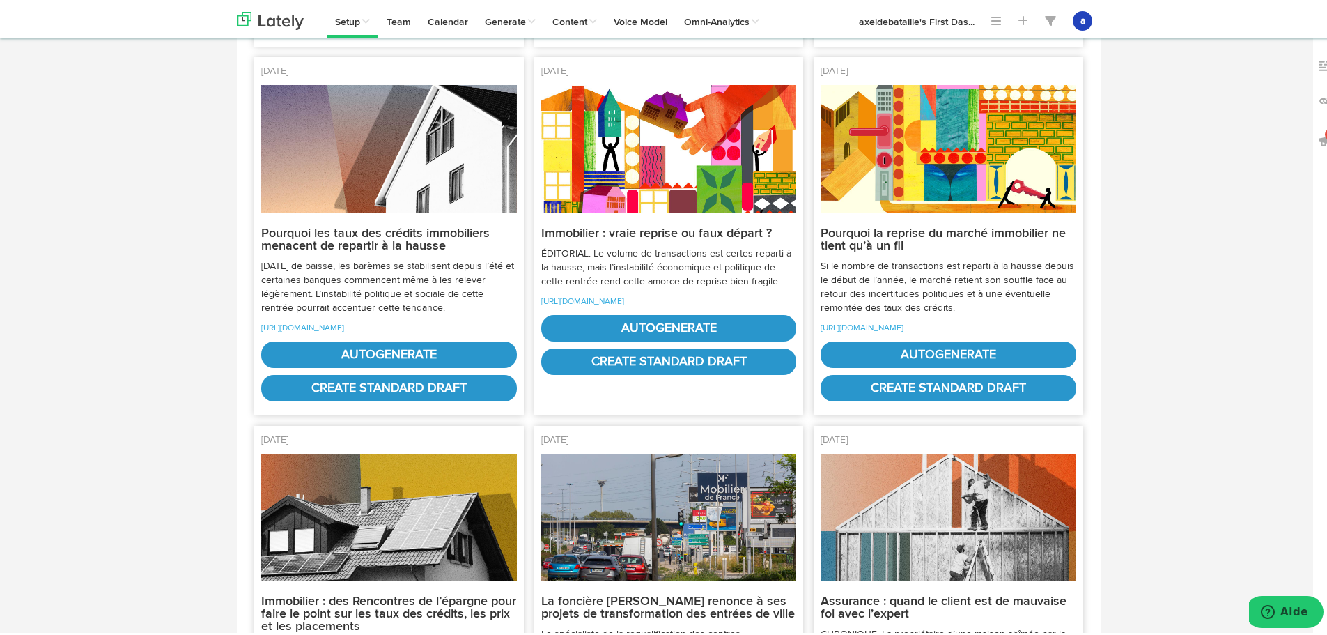
scroll to position [1324, 0]
